Goal: Transaction & Acquisition: Purchase product/service

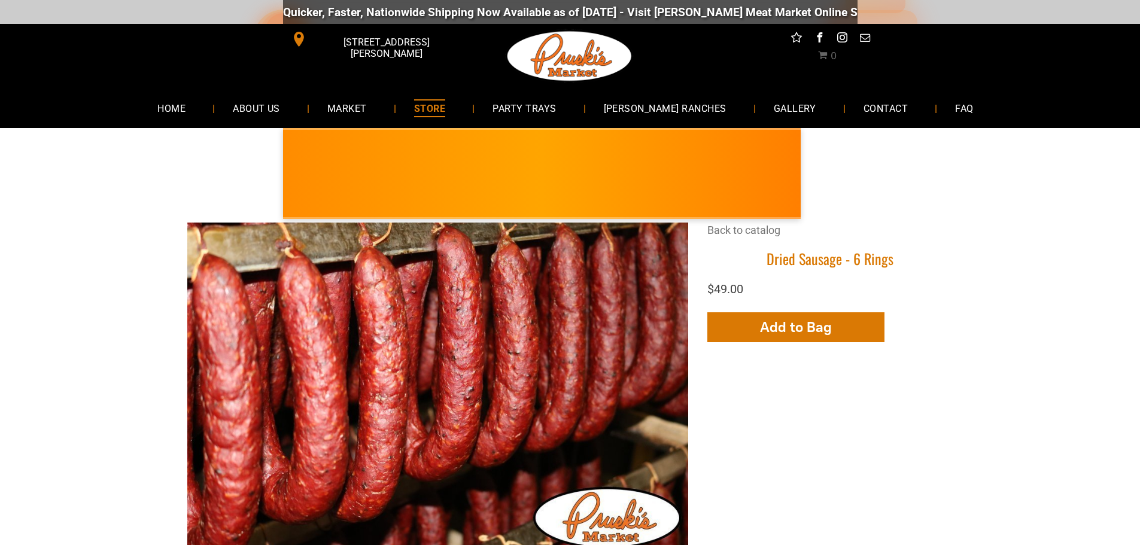
click at [366, 112] on span "MARKET" at bounding box center [347, 107] width 40 height 17
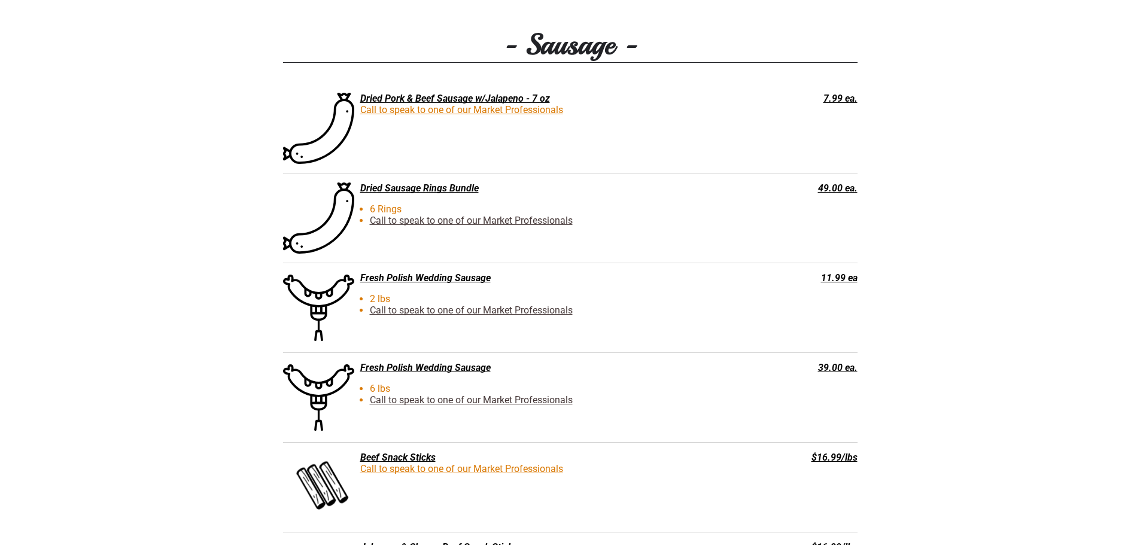
scroll to position [1955, 0]
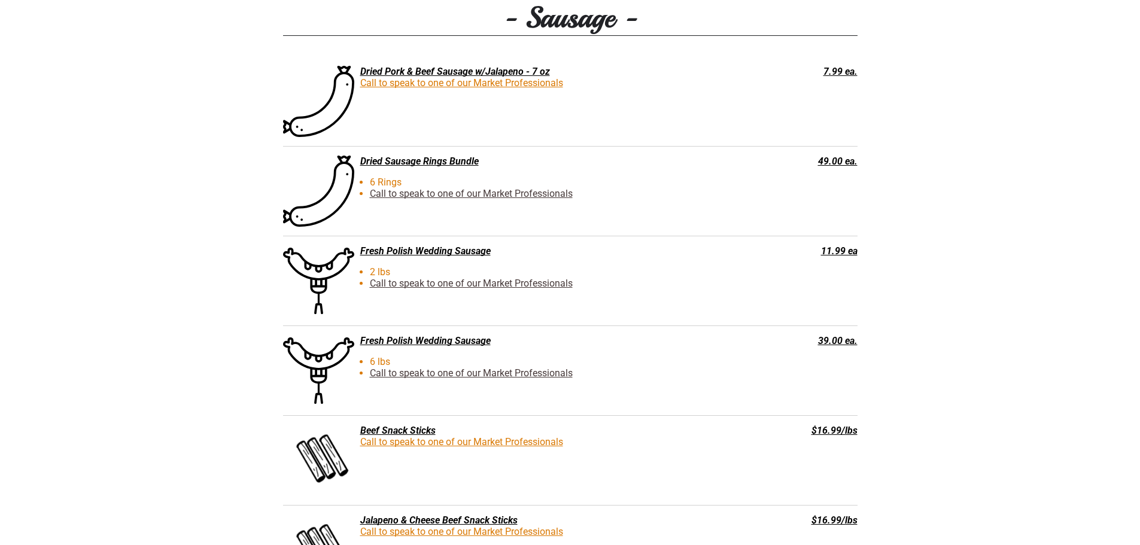
click at [414, 254] on div "Fresh Polish Wedding Sausage" at bounding box center [509, 250] width 453 height 11
click at [363, 265] on div "Fresh Polish Wedding Sausage 2 lbs Call to speak to one of our Market Professio…" at bounding box center [509, 280] width 453 height 71
click at [375, 257] on div "Fresh Polish Wedding Sausage" at bounding box center [509, 250] width 453 height 11
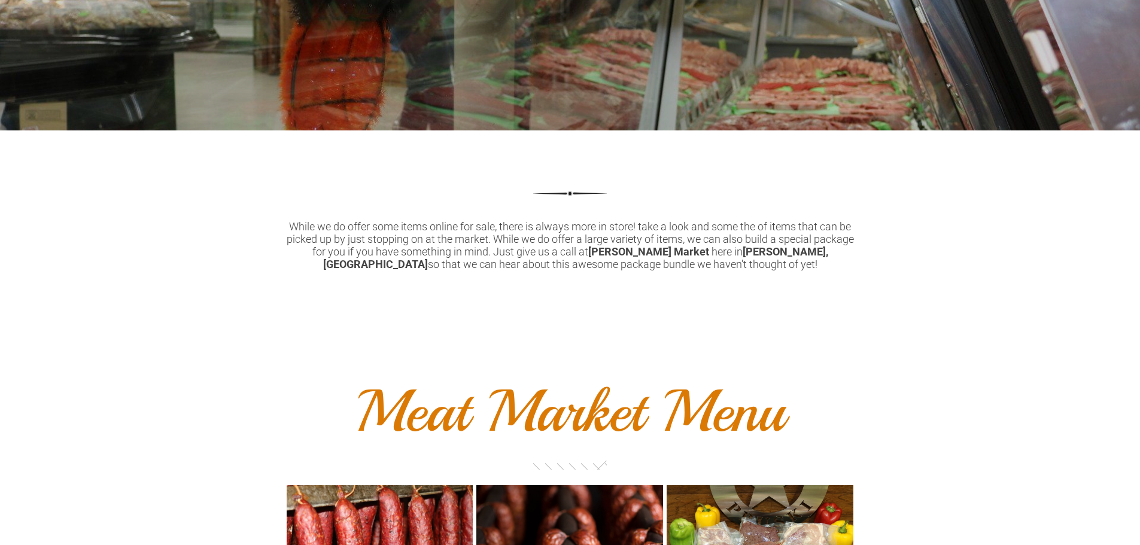
scroll to position [558, 0]
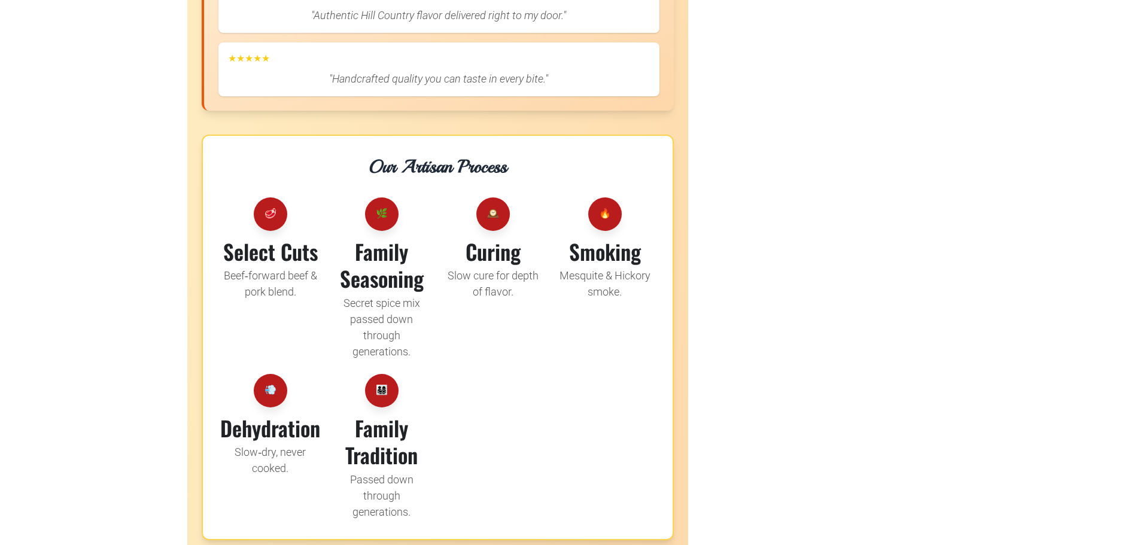
scroll to position [1815, 0]
